Goal: Transaction & Acquisition: Obtain resource

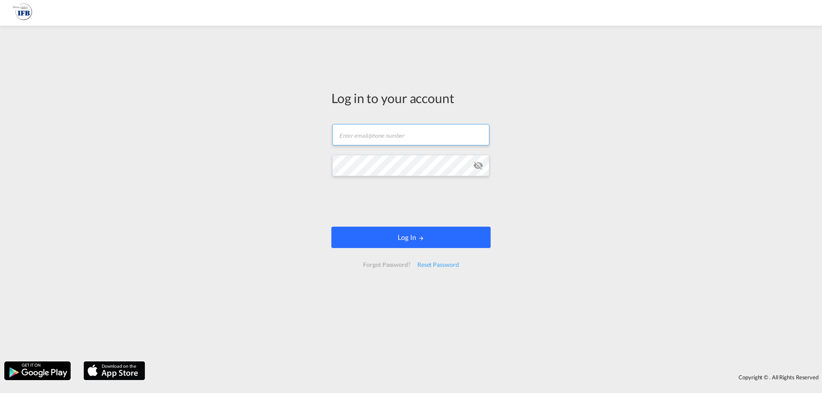
type input "[PERSON_NAME][EMAIL_ADDRESS][DOMAIN_NAME]"
click at [388, 229] on button "Log In" at bounding box center [410, 237] width 159 height 21
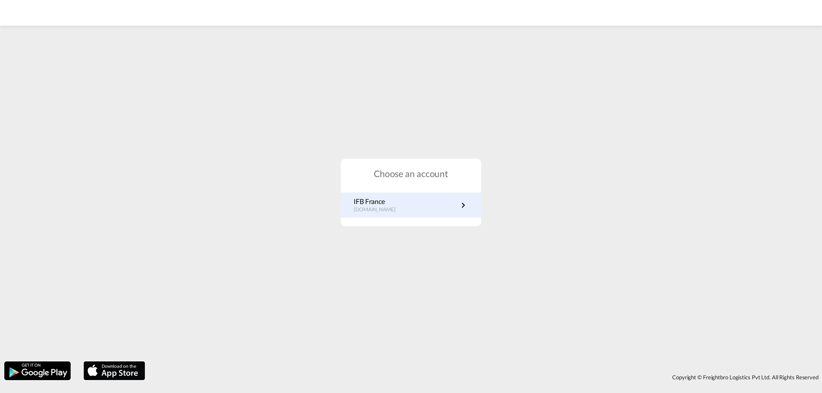
click at [393, 210] on p "[DOMAIN_NAME]" at bounding box center [379, 209] width 51 height 7
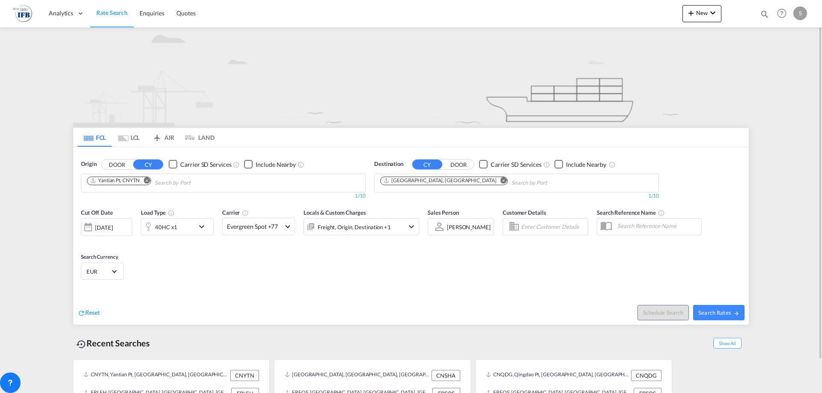
click at [113, 226] on div "[DATE]" at bounding box center [104, 228] width 18 height 8
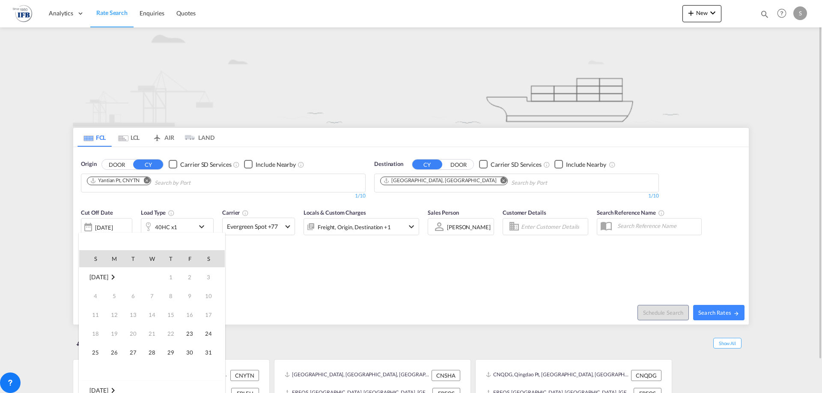
scroll to position [340, 0]
click at [192, 297] on span "8" at bounding box center [189, 296] width 17 height 17
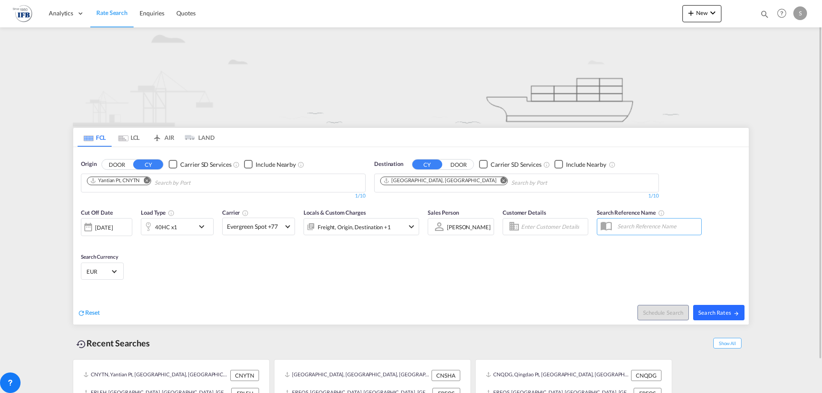
click at [722, 315] on span "Search Rates" at bounding box center [718, 312] width 41 height 7
type input "CNYTN to FRLEH / [DATE]"
